Goal: Information Seeking & Learning: Learn about a topic

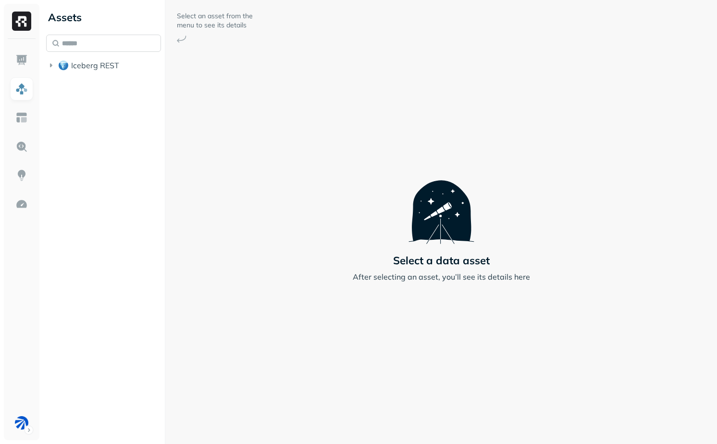
click at [114, 44] on input "text" at bounding box center [103, 43] width 115 height 17
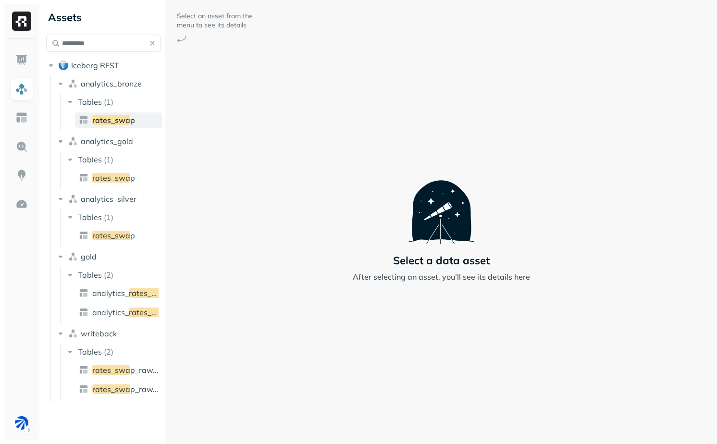
type input "*********"
click at [136, 235] on link "rates_swa p" at bounding box center [119, 235] width 88 height 15
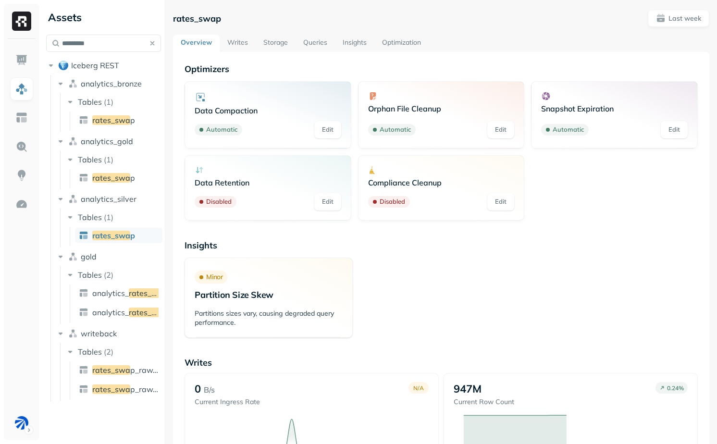
click at [150, 41] on button "button" at bounding box center [152, 43] width 13 height 13
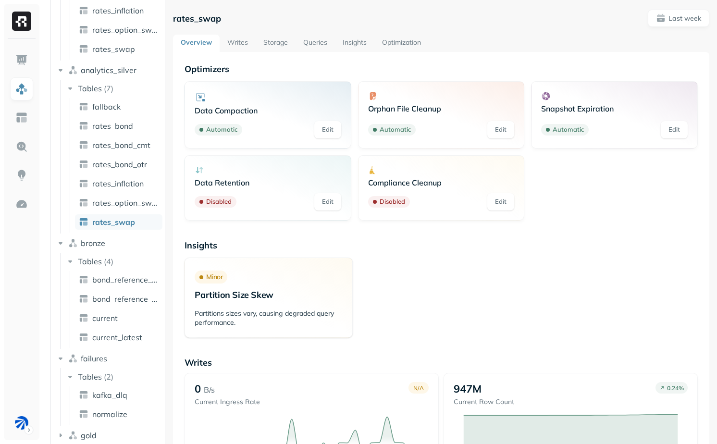
click at [414, 38] on link "Optimization" at bounding box center [402, 43] width 54 height 17
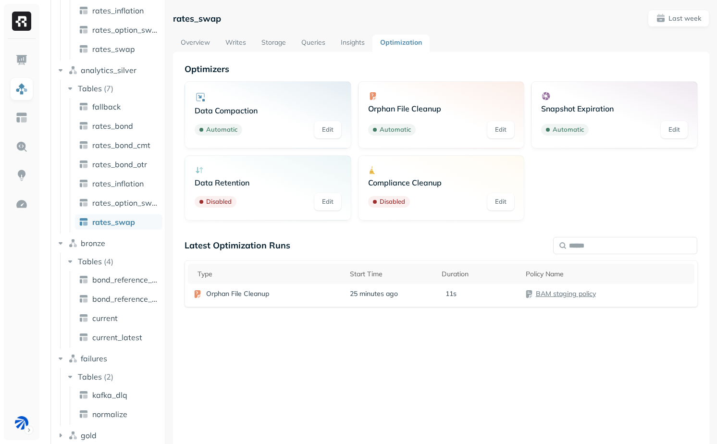
click at [236, 35] on link "Writes" at bounding box center [236, 43] width 36 height 17
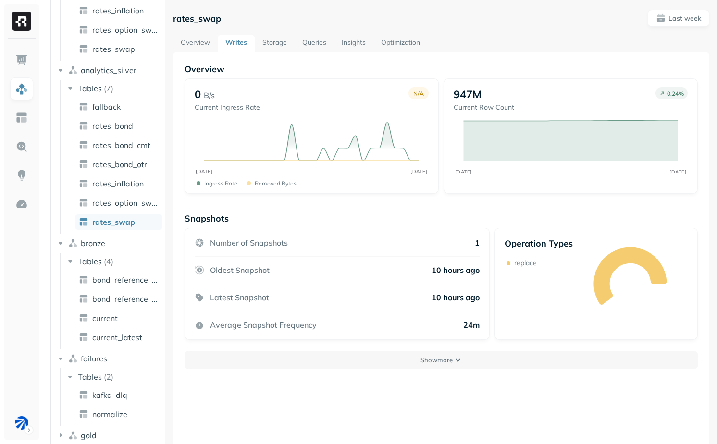
click at [270, 46] on link "Storage" at bounding box center [275, 43] width 40 height 17
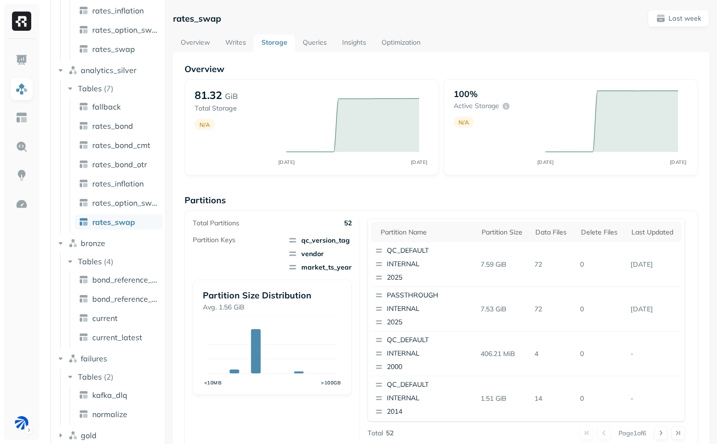
click at [243, 43] on link "Writes" at bounding box center [236, 43] width 36 height 17
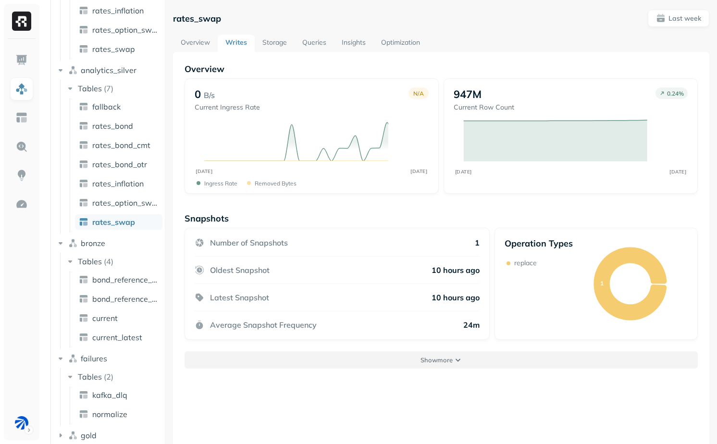
click at [434, 361] on p "Show more" at bounding box center [437, 360] width 32 height 9
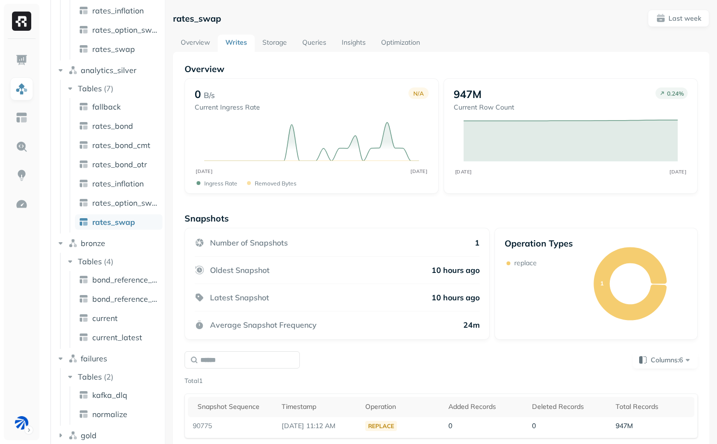
click at [280, 44] on link "Storage" at bounding box center [275, 43] width 40 height 17
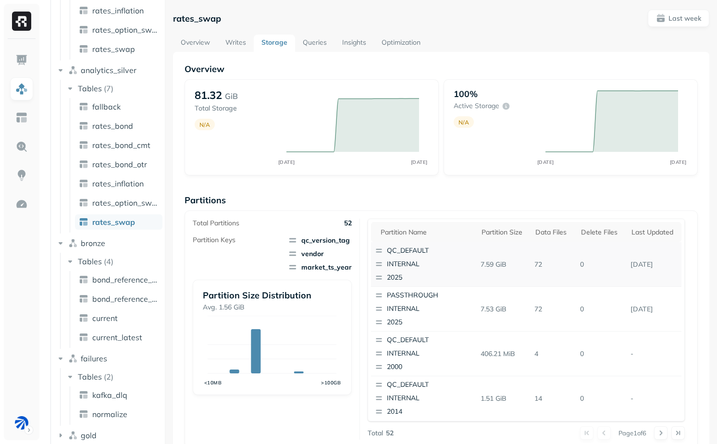
click at [652, 263] on p "[DATE]" at bounding box center [654, 264] width 55 height 17
drag, startPoint x: 642, startPoint y: 263, endPoint x: 685, endPoint y: 263, distance: 42.8
click at [685, 263] on div "Partition name Partition size Data Files Delete Files Last updated QC_DEFAULT I…" at bounding box center [526, 320] width 317 height 203
click at [651, 266] on p "[DATE]" at bounding box center [654, 264] width 55 height 17
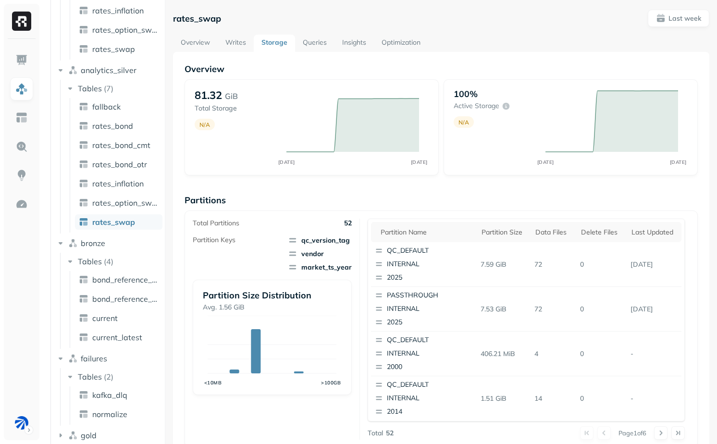
click at [184, 48] on link "Overview" at bounding box center [195, 43] width 45 height 17
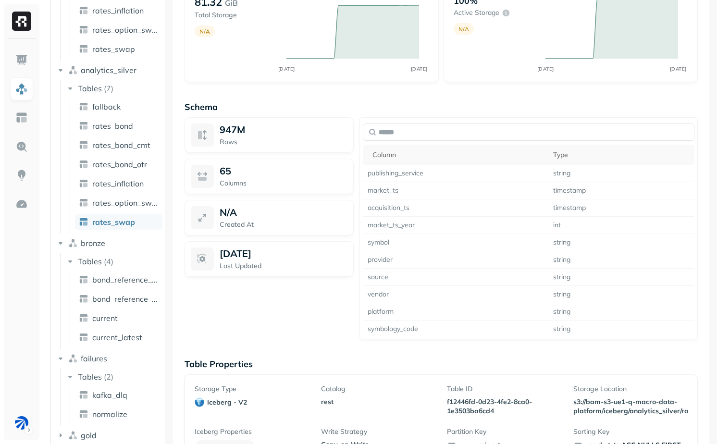
scroll to position [729, 0]
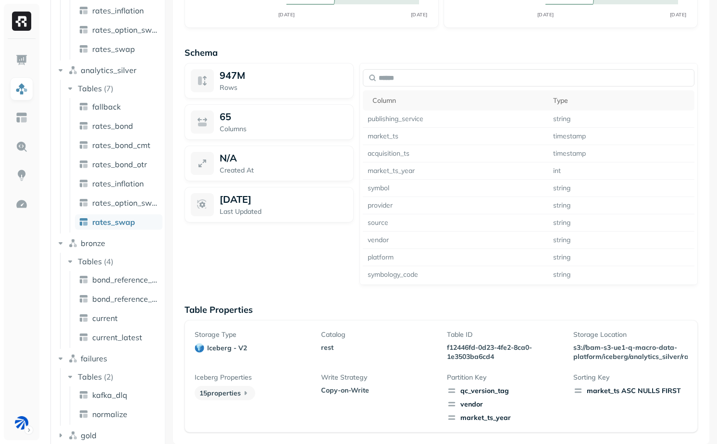
click at [466, 346] on p "f12446fd-0d23-4fe2-8ca0-1e3503ba6cd4" at bounding box center [504, 352] width 114 height 18
drag, startPoint x: 466, startPoint y: 346, endPoint x: 491, endPoint y: 360, distance: 28.9
click at [491, 360] on p "f12446fd-0d23-4fe2-8ca0-1e3503ba6cd4" at bounding box center [504, 352] width 114 height 18
copy p "f12446fd-0d23-4fe2-8ca0-1e3503ba6cd4"
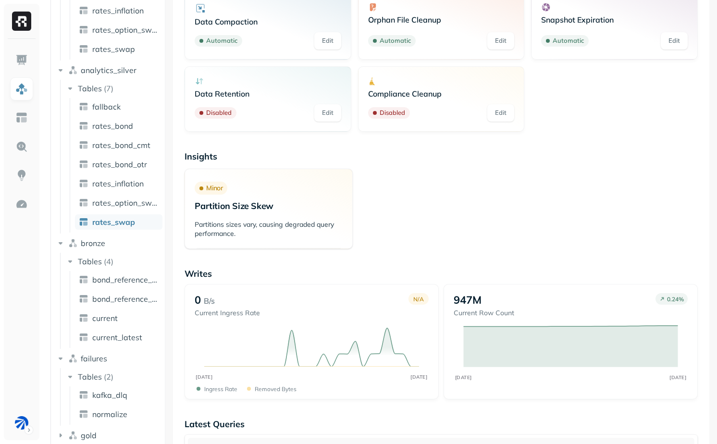
scroll to position [0, 0]
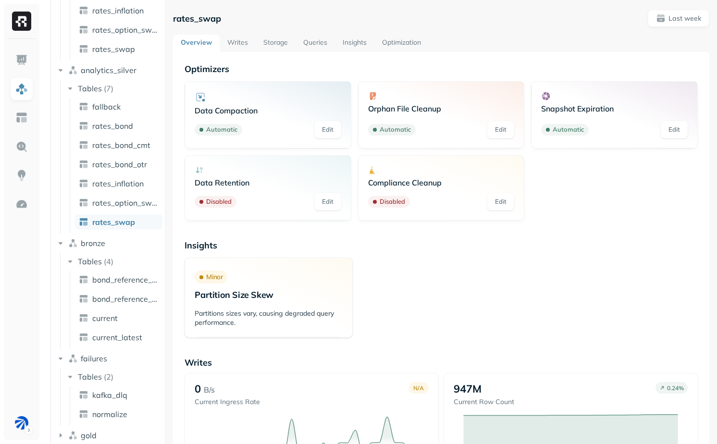
click at [196, 13] on p "rates_swap" at bounding box center [197, 18] width 48 height 11
copy p "rates_swap"
click at [269, 45] on link "Storage" at bounding box center [276, 43] width 40 height 17
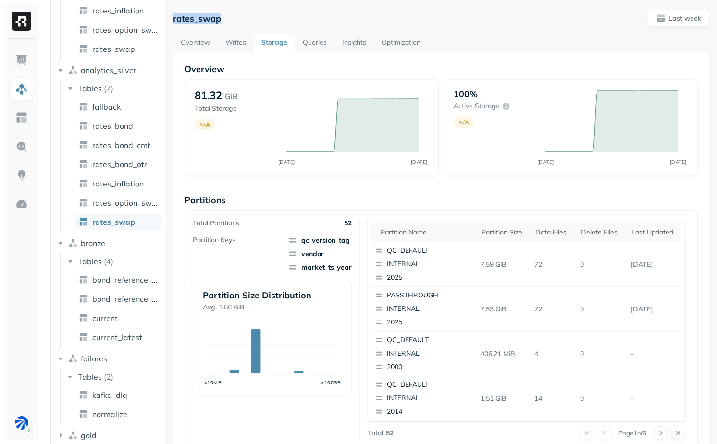
click at [195, 45] on link "Overview" at bounding box center [195, 43] width 45 height 17
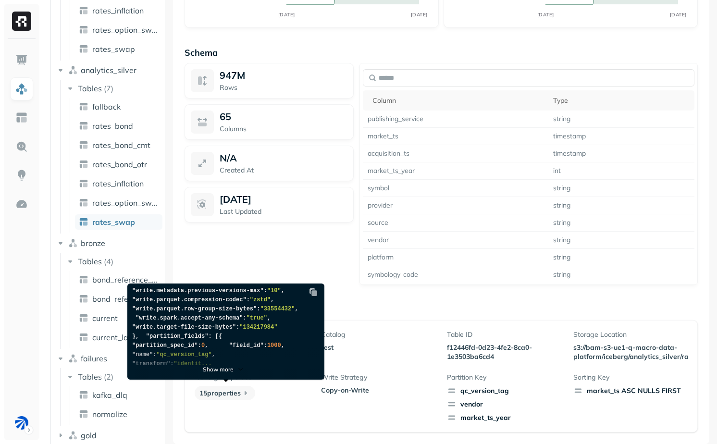
scroll to position [233, 0]
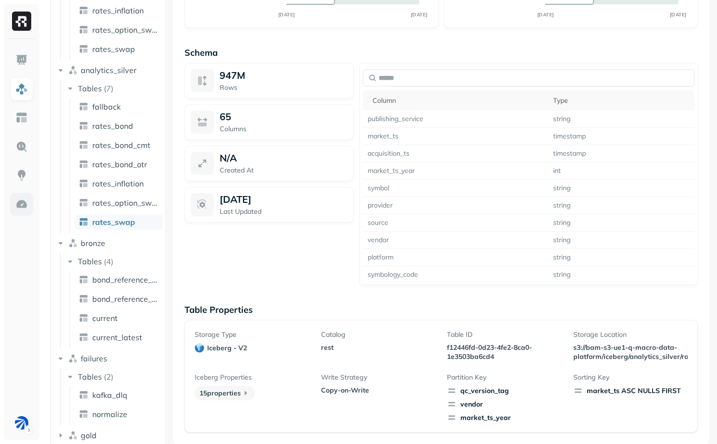
click at [27, 213] on link at bounding box center [21, 204] width 23 height 23
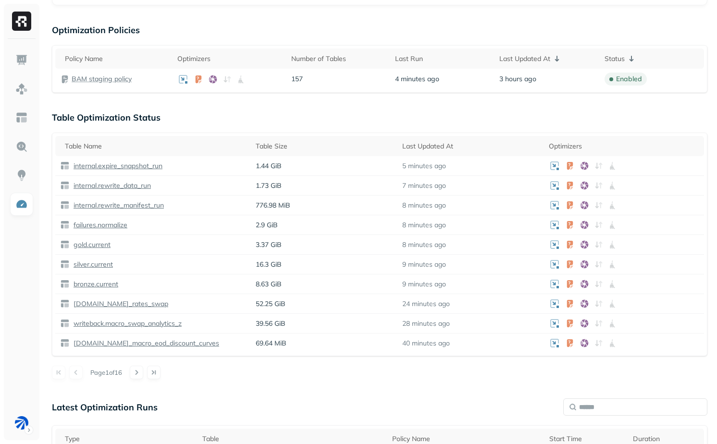
scroll to position [353, 0]
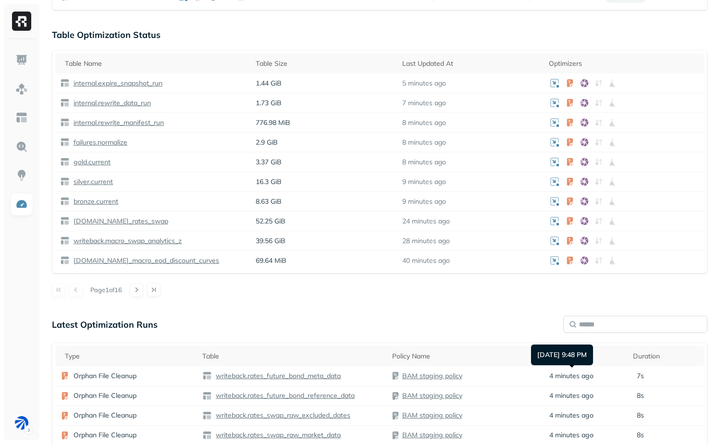
click at [609, 332] on input "text" at bounding box center [636, 324] width 144 height 17
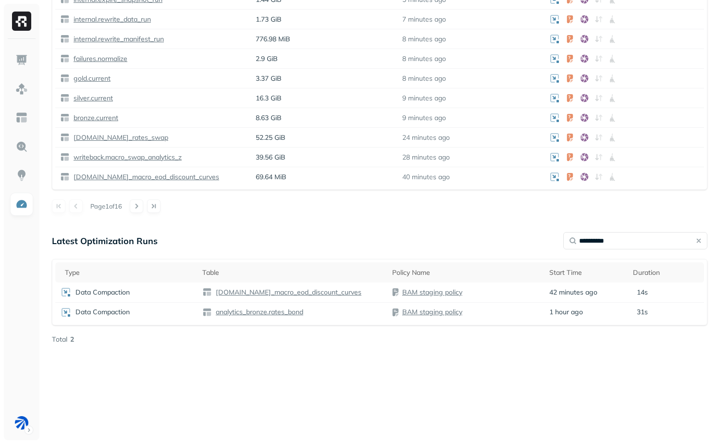
scroll to position [438, 0]
type input "**********"
click at [351, 229] on div "Optimization New Policy Optimizers 1 POLICIES Data Compaction 157 Tables ( 100%…" at bounding box center [379, 35] width 675 height 946
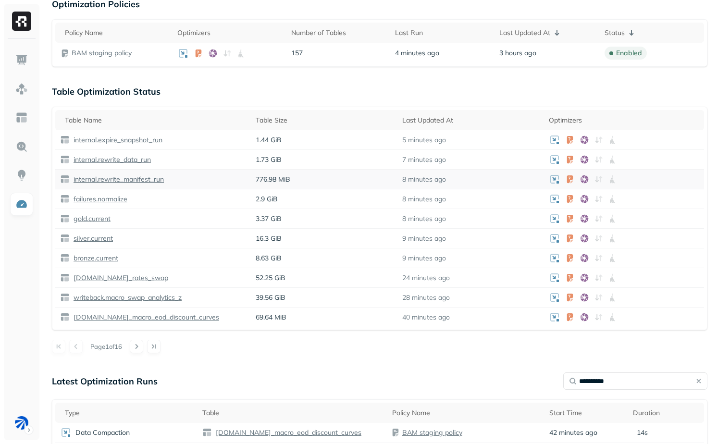
scroll to position [282, 0]
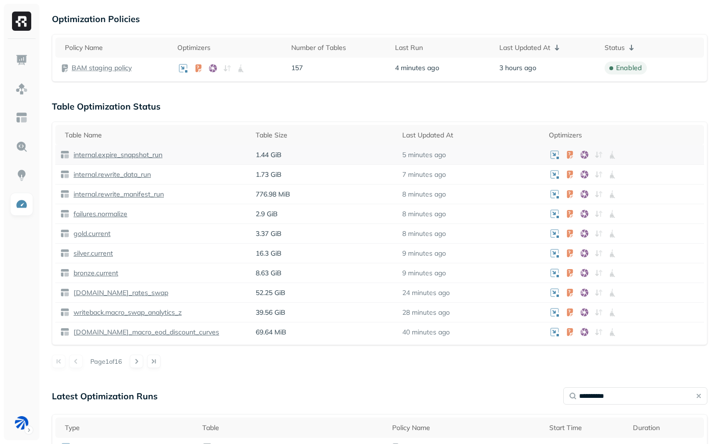
click at [138, 154] on p "internal.expire_snapshot_run" at bounding box center [117, 155] width 91 height 9
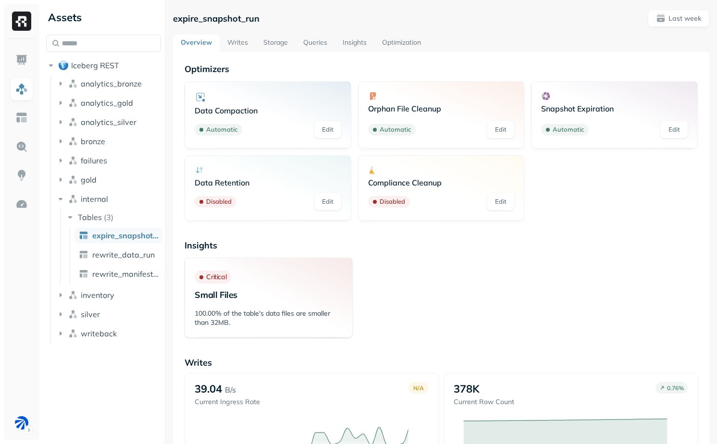
click at [406, 47] on link "Optimization" at bounding box center [402, 43] width 54 height 17
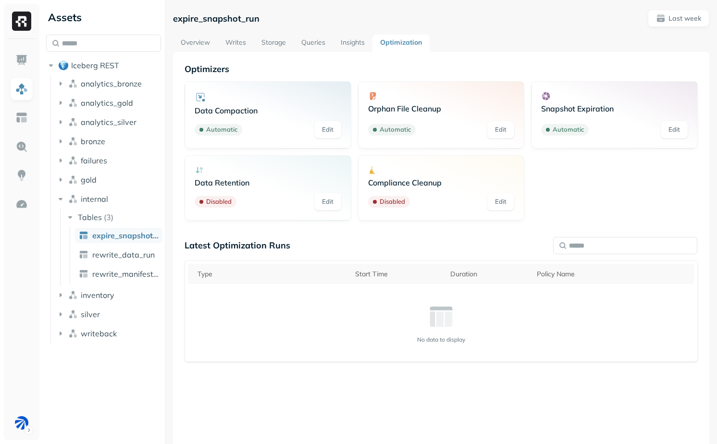
click at [196, 41] on link "Overview" at bounding box center [195, 43] width 45 height 17
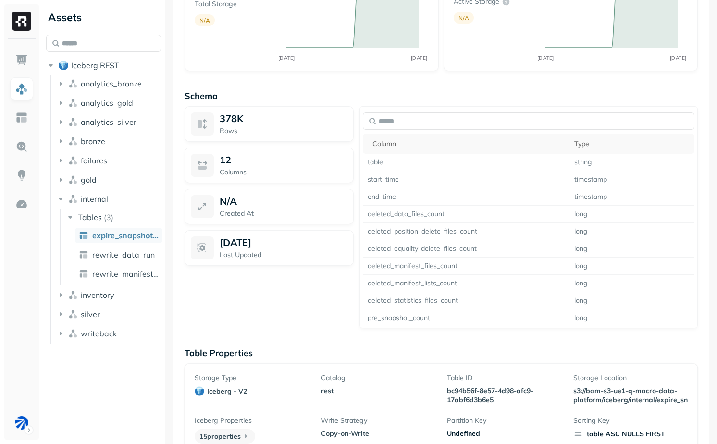
scroll to position [715, 0]
